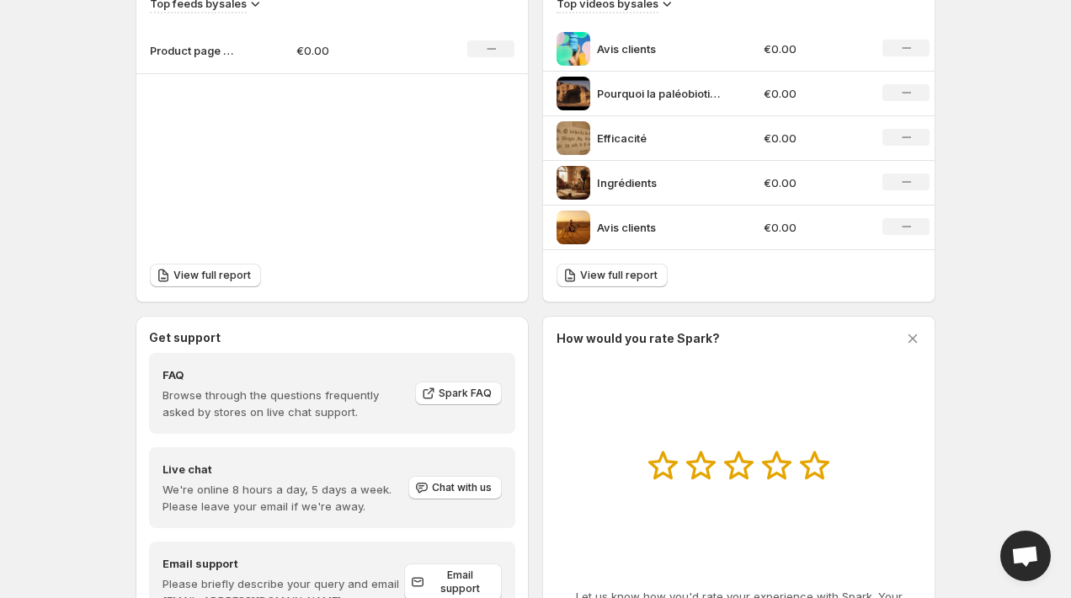
scroll to position [693, 0]
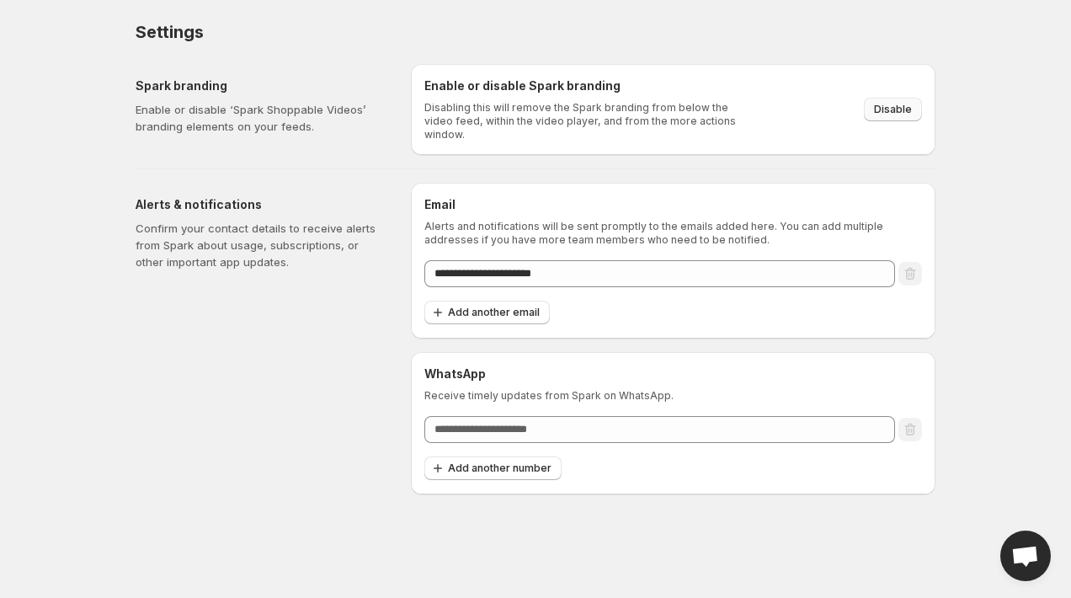
click at [898, 106] on span "Disable" at bounding box center [893, 109] width 38 height 13
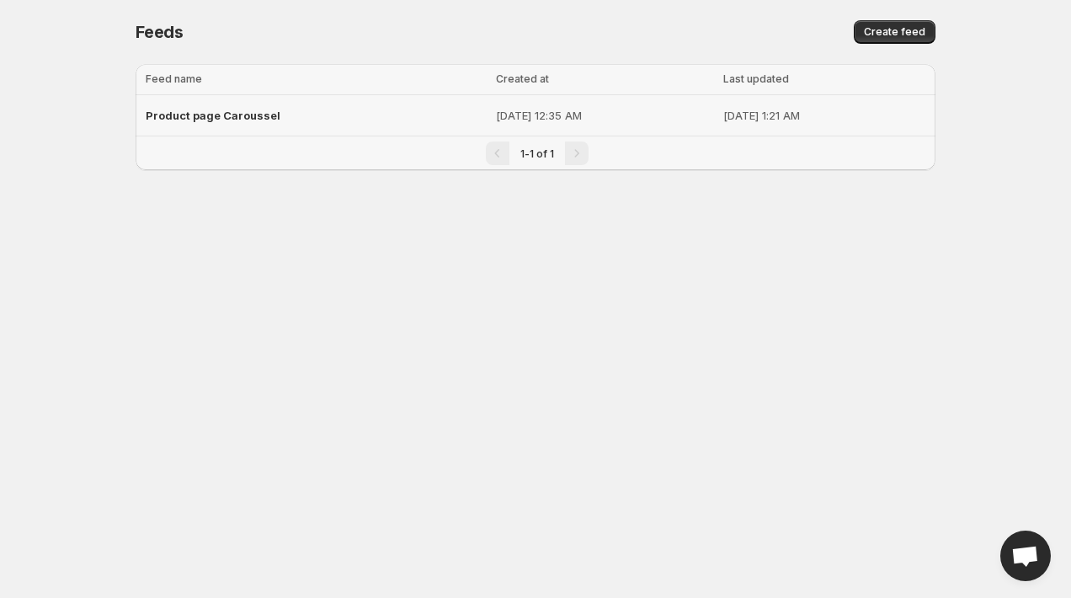
click at [226, 106] on div "Product page Caroussel" at bounding box center [316, 115] width 340 height 30
